Goal: Task Accomplishment & Management: Complete application form

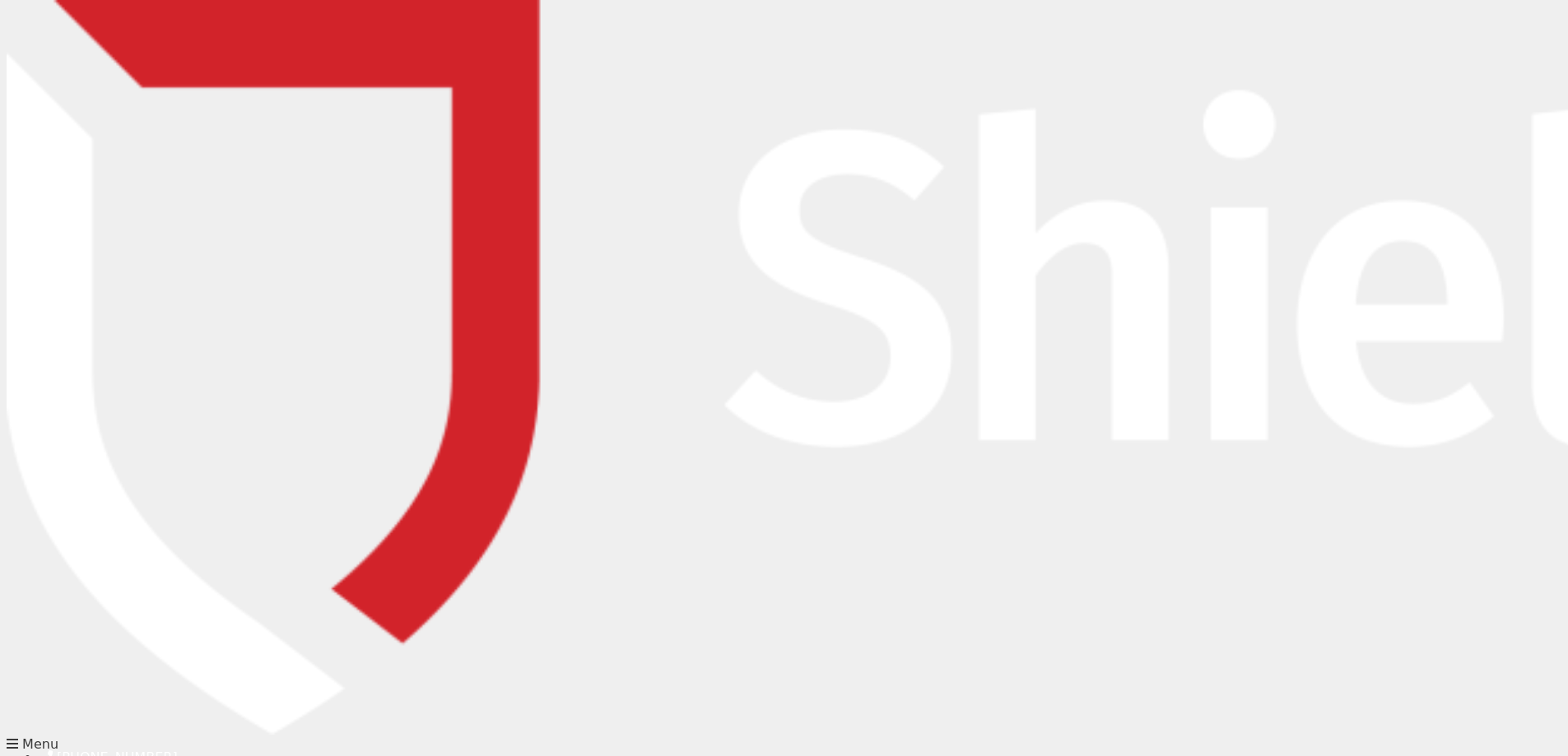
scroll to position [165, 0]
type input "[PERSON_NAME][EMAIL_ADDRESS][PERSON_NAME][DOMAIN_NAME]"
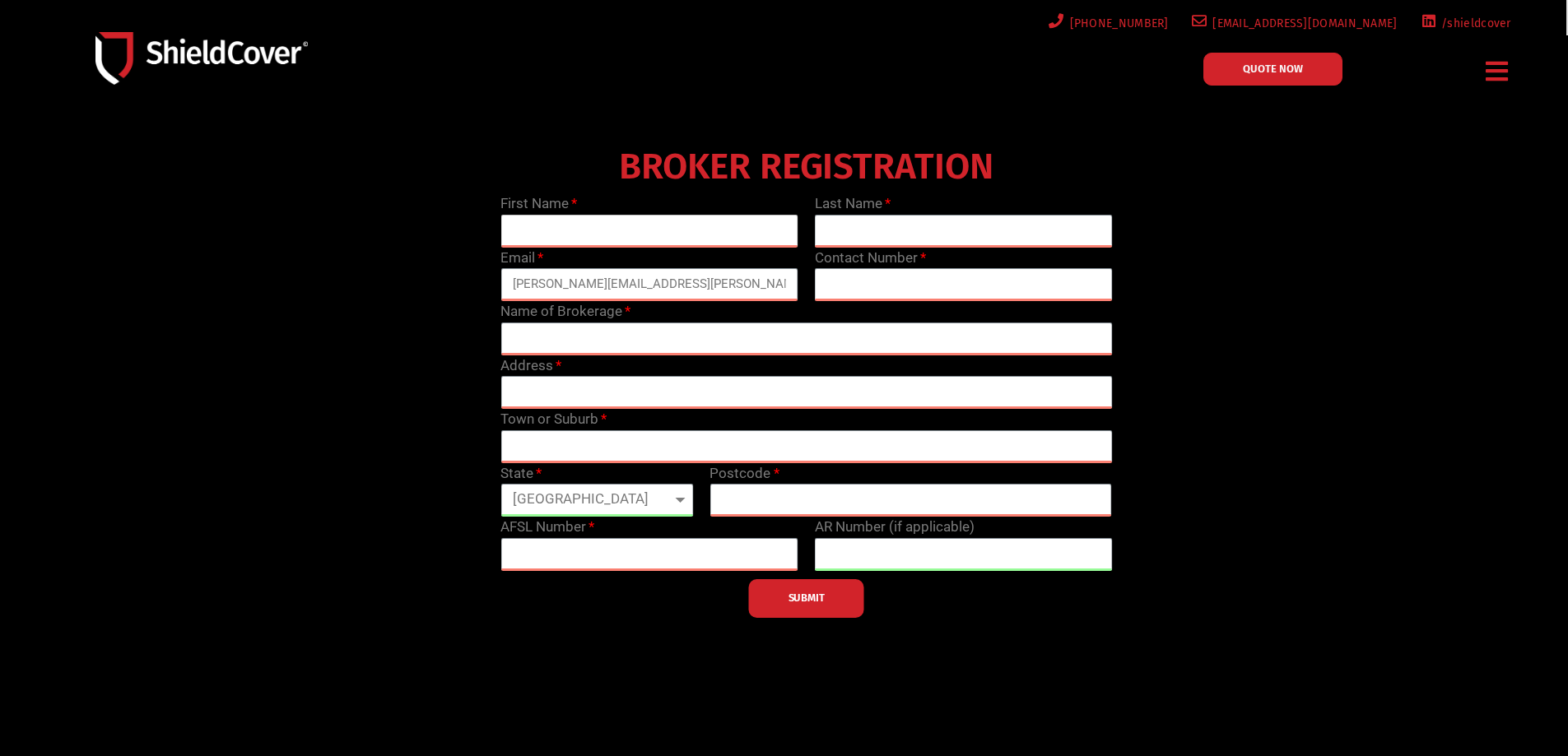
click at [633, 216] on input "text" at bounding box center [649, 230] width 298 height 33
type input "[PERSON_NAME]"
click at [994, 230] on input "text" at bounding box center [963, 230] width 298 height 33
type input "[PERSON_NAME]"
click at [937, 286] on input "text" at bounding box center [963, 284] width 298 height 33
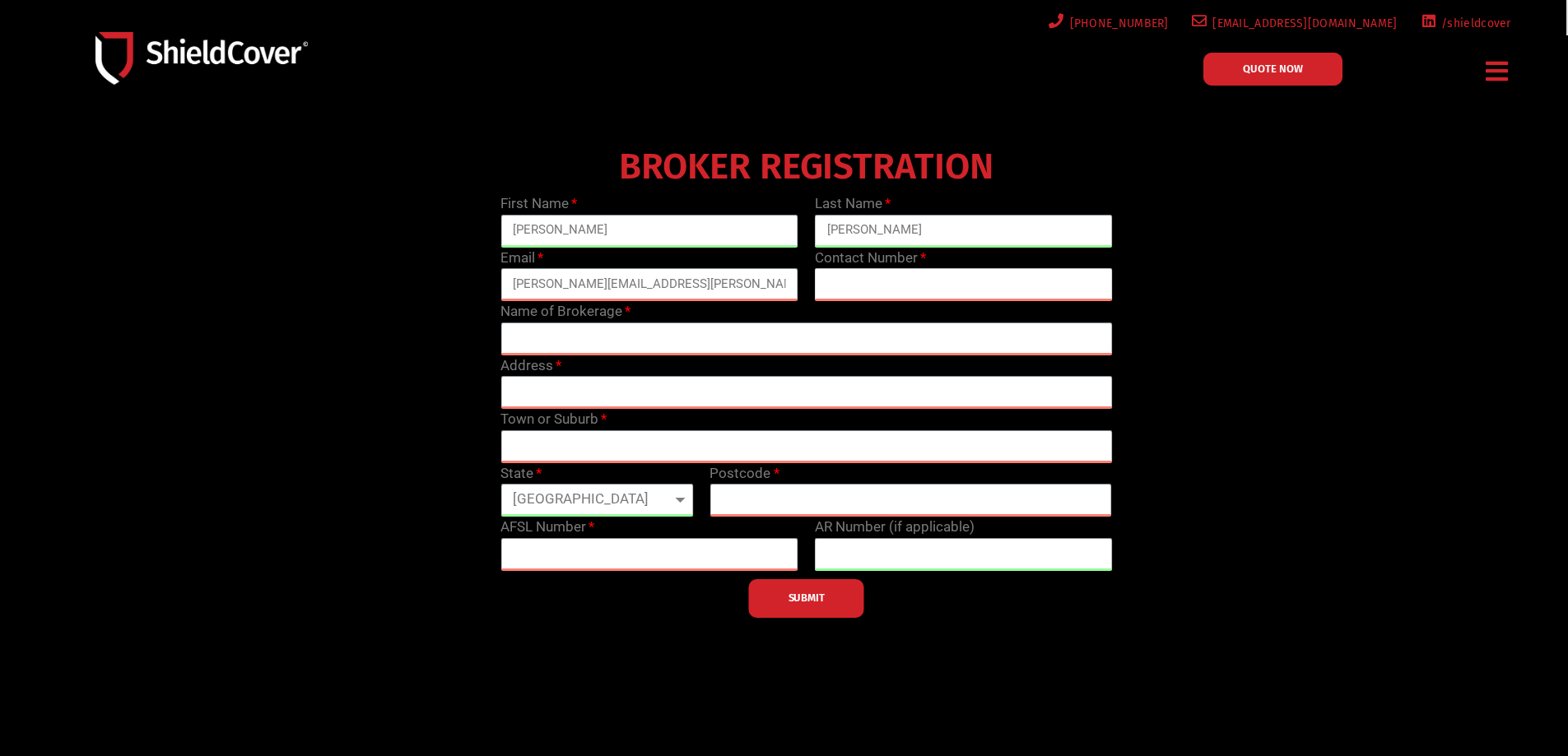
type input "0746617451"
click at [829, 332] on input "text" at bounding box center [806, 339] width 611 height 33
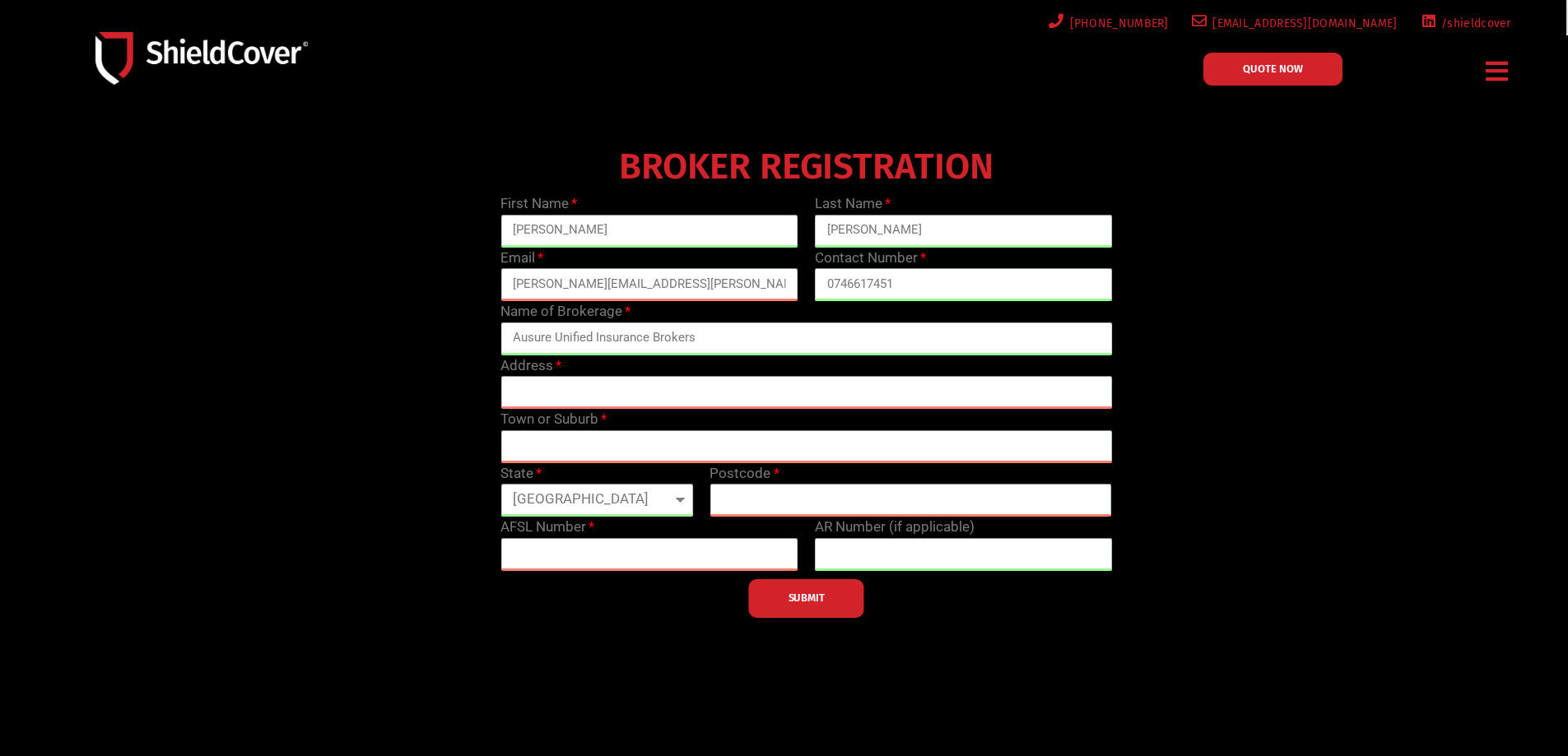
type input "Ausure Unified Insurance Brokers"
click at [725, 404] on input "text" at bounding box center [806, 392] width 611 height 33
type input "9"
type input "PO BOX 1357"
type input "WARWICK"
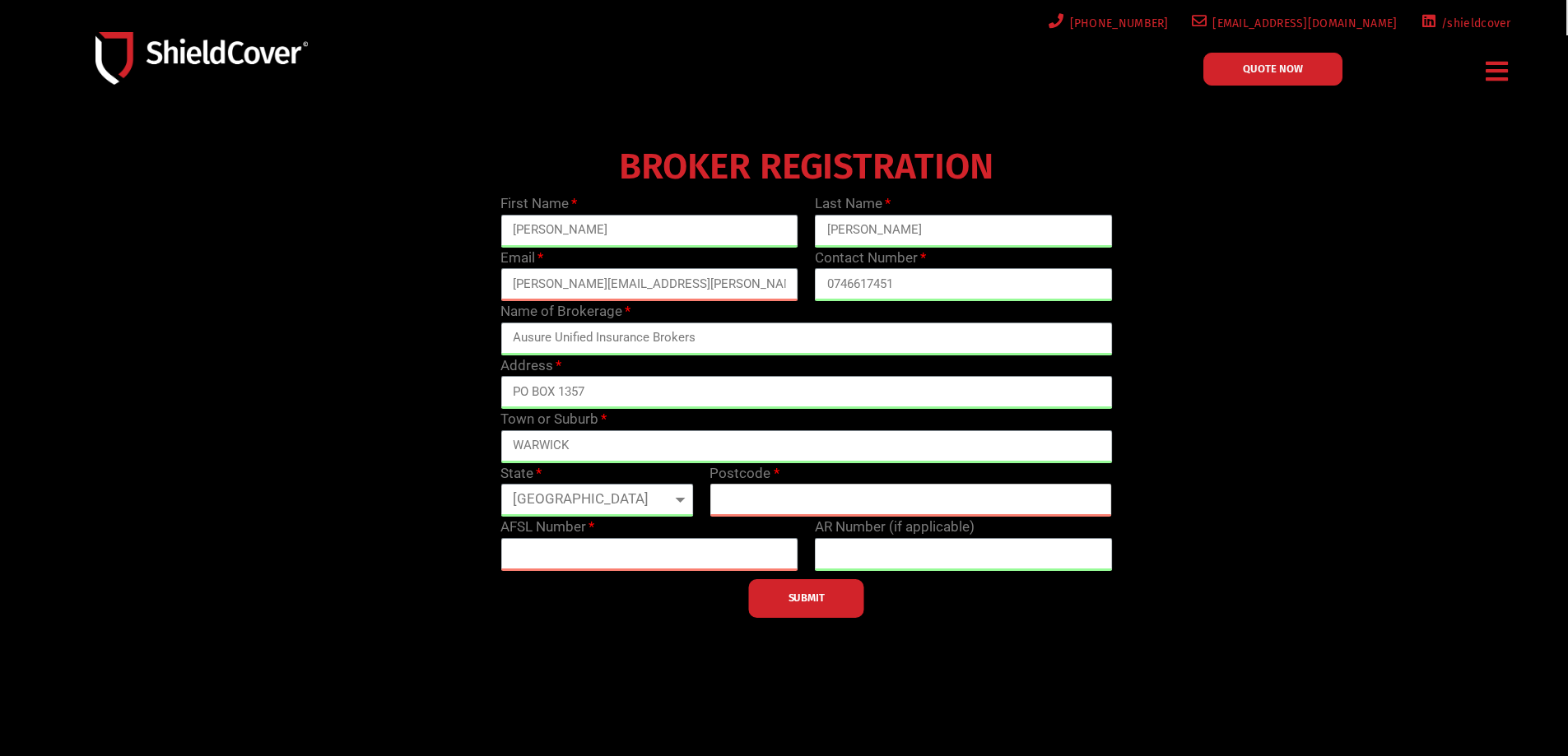
type input "4370"
click at [736, 545] on input "text" at bounding box center [649, 554] width 298 height 33
type input "9"
click at [845, 607] on button "SUBMIT" at bounding box center [806, 598] width 115 height 39
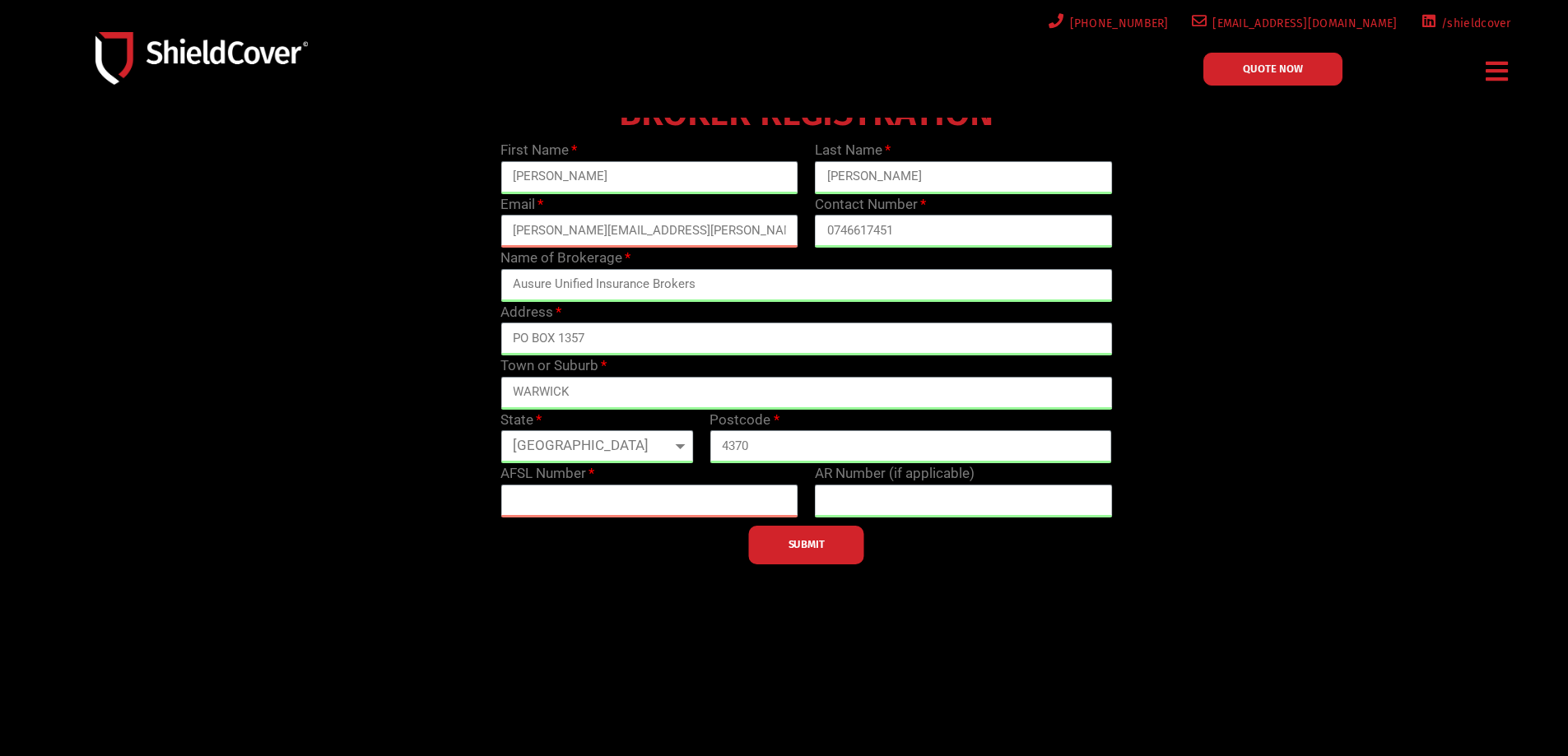
scroll to position [165, 0]
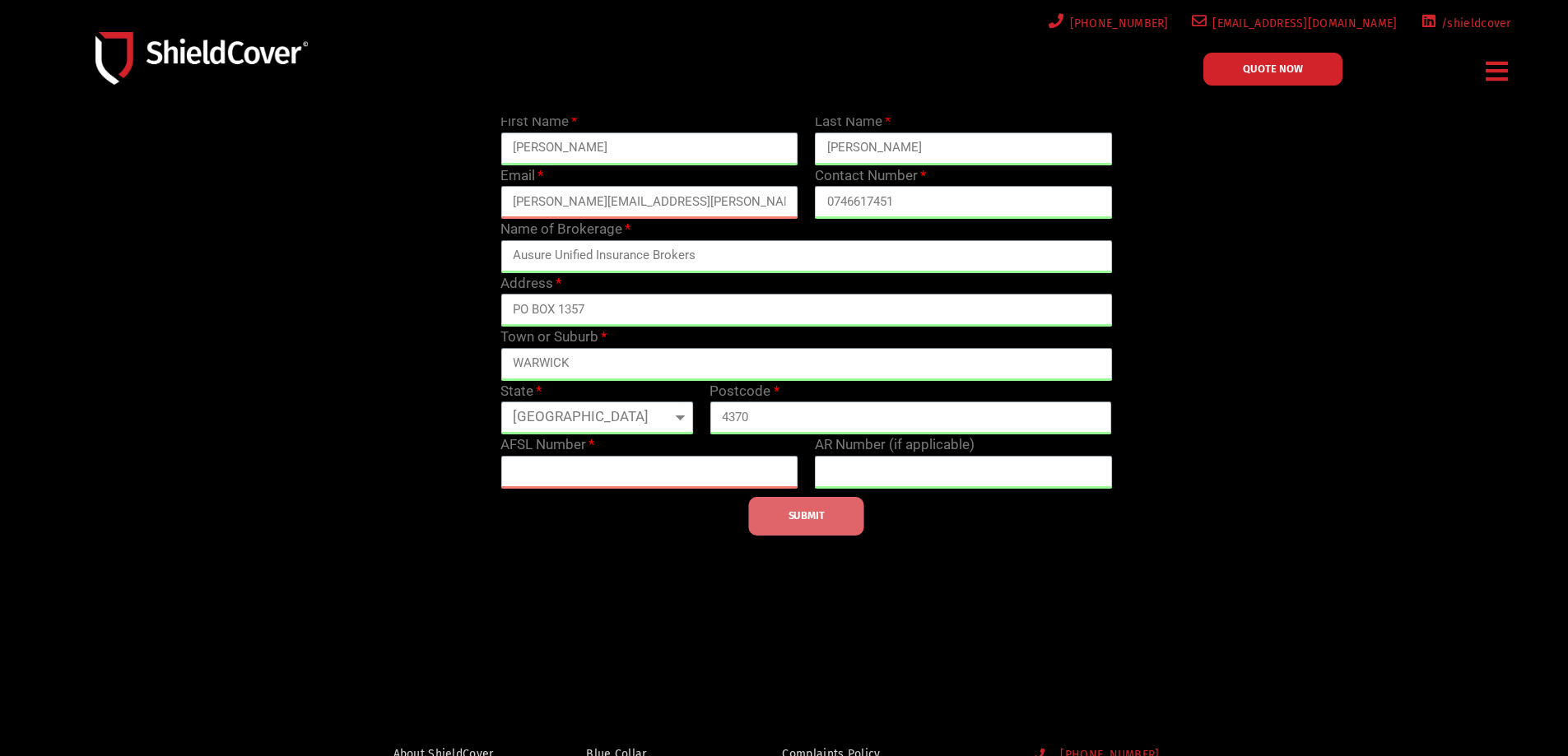
click at [797, 499] on button "SUBMIT" at bounding box center [806, 515] width 115 height 39
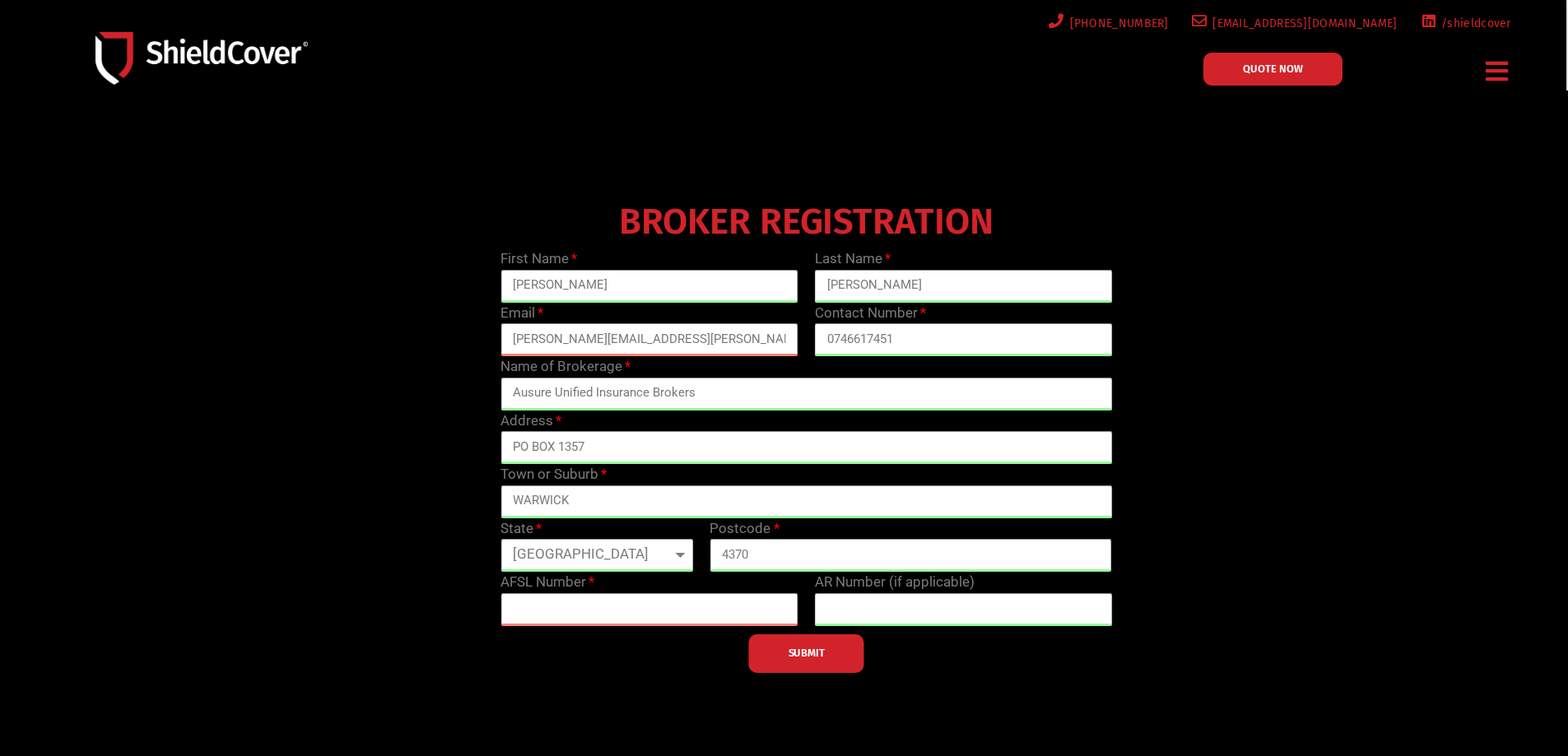
scroll to position [0, 0]
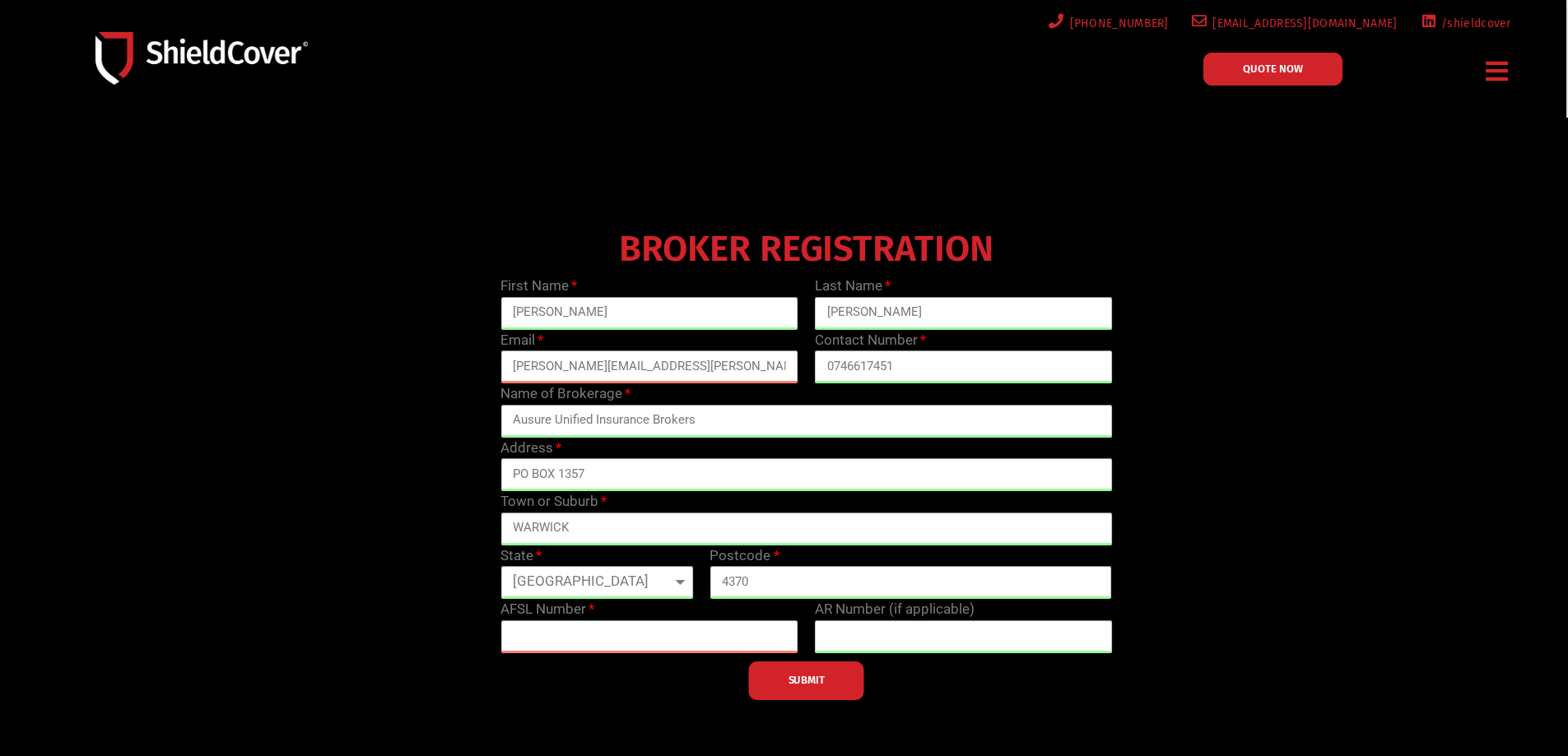
click at [1337, 26] on span "[EMAIL_ADDRESS][DOMAIN_NAME]" at bounding box center [1302, 24] width 190 height 21
click at [1290, 77] on link "QUOTE NOW" at bounding box center [1273, 69] width 139 height 33
